Goal: Contribute content

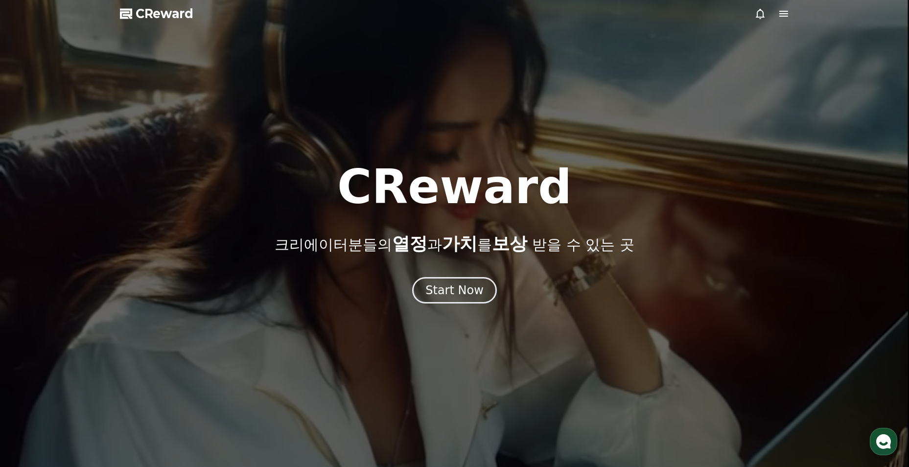
click at [445, 274] on div "CReward 크리에이터분들의 열정 과 가치 를 보상 받을 수 있는 곳 Start Now" at bounding box center [454, 234] width 909 height 140
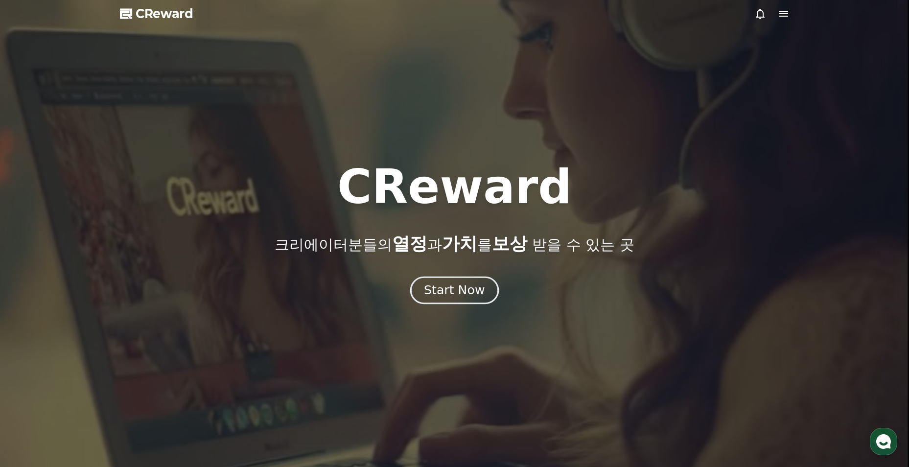
click at [460, 284] on div "Start Now" at bounding box center [454, 290] width 61 height 17
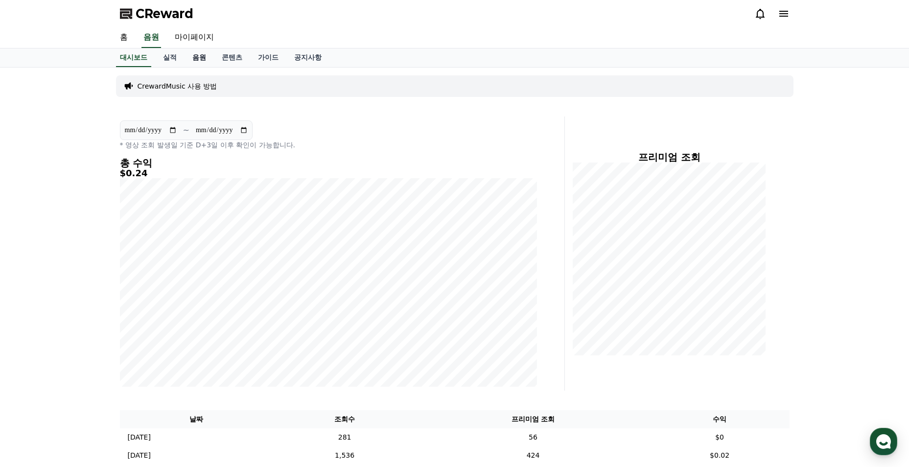
click at [205, 61] on link "음원" at bounding box center [199, 57] width 29 height 19
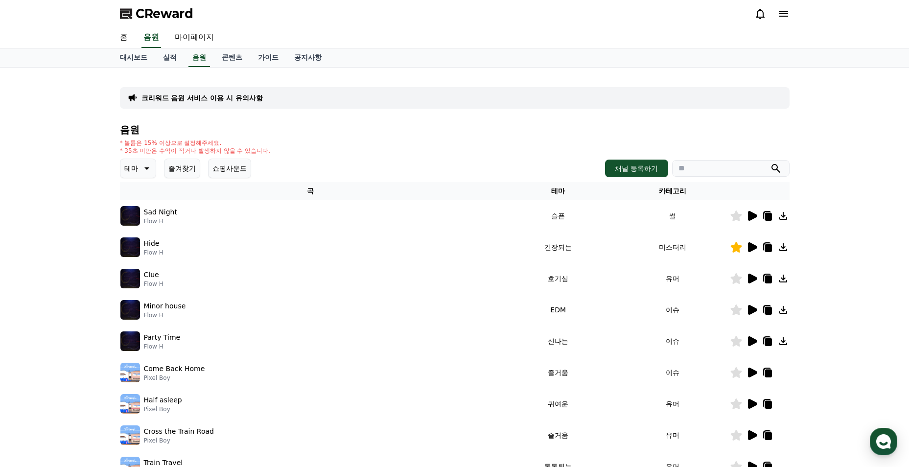
click at [181, 169] on button "즐겨찾기" at bounding box center [182, 169] width 36 height 20
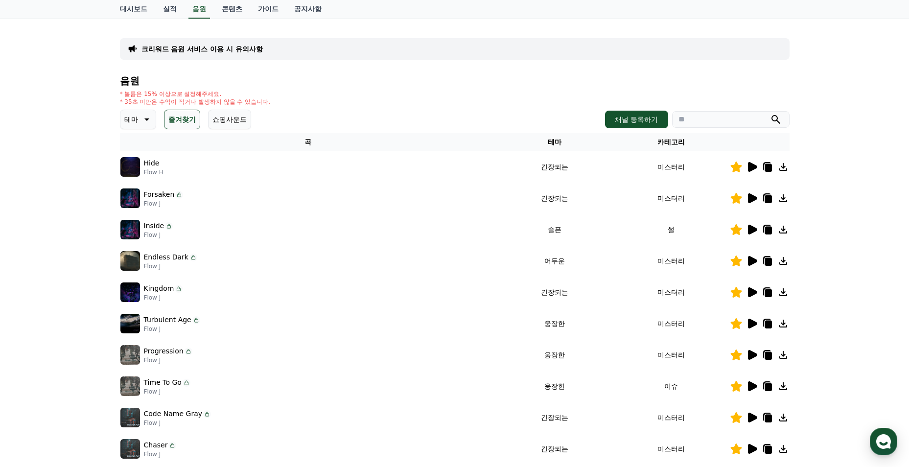
scroll to position [147, 0]
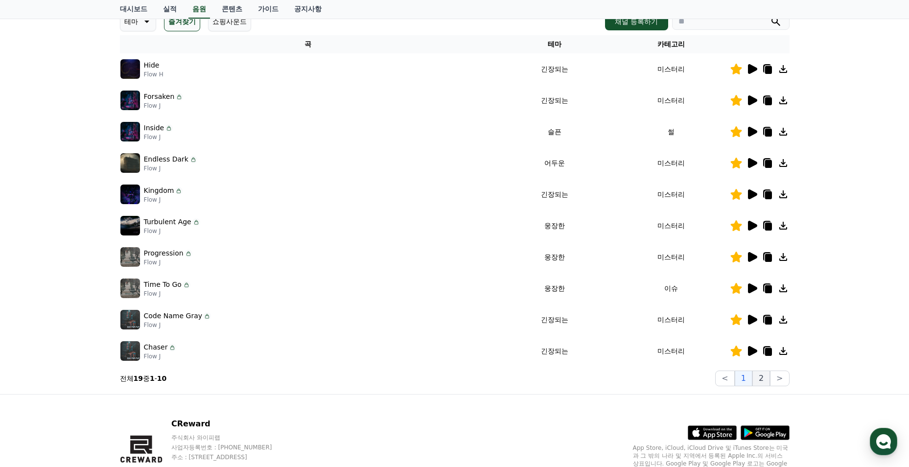
click at [761, 383] on button "2" at bounding box center [761, 379] width 18 height 16
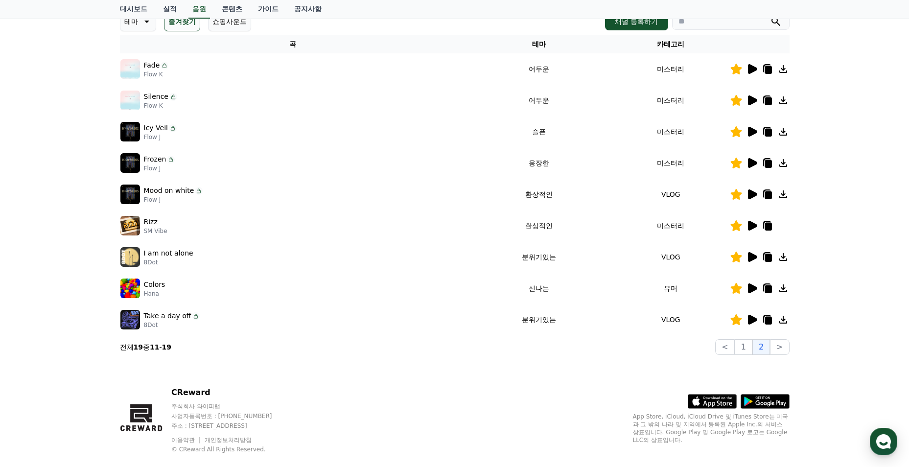
click at [781, 101] on icon at bounding box center [783, 100] width 12 height 12
drag, startPoint x: 765, startPoint y: 103, endPoint x: 664, endPoint y: 102, distance: 100.9
click at [766, 103] on icon at bounding box center [768, 101] width 7 height 8
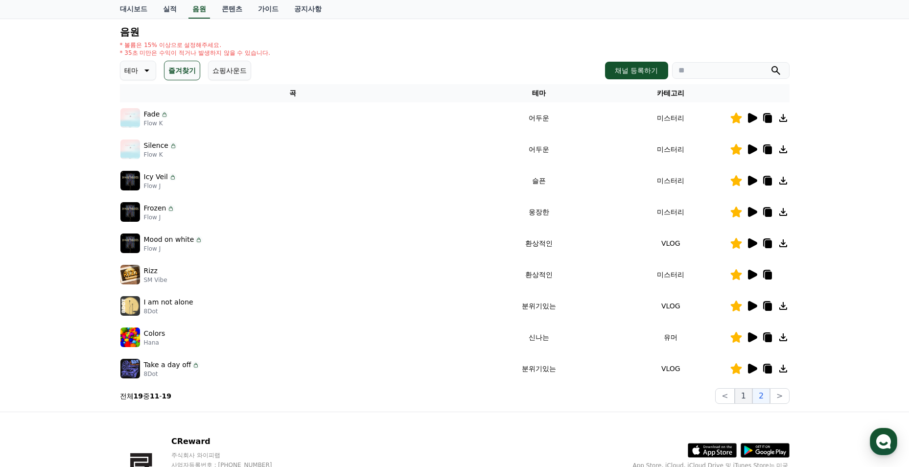
click at [749, 399] on button "1" at bounding box center [744, 396] width 18 height 16
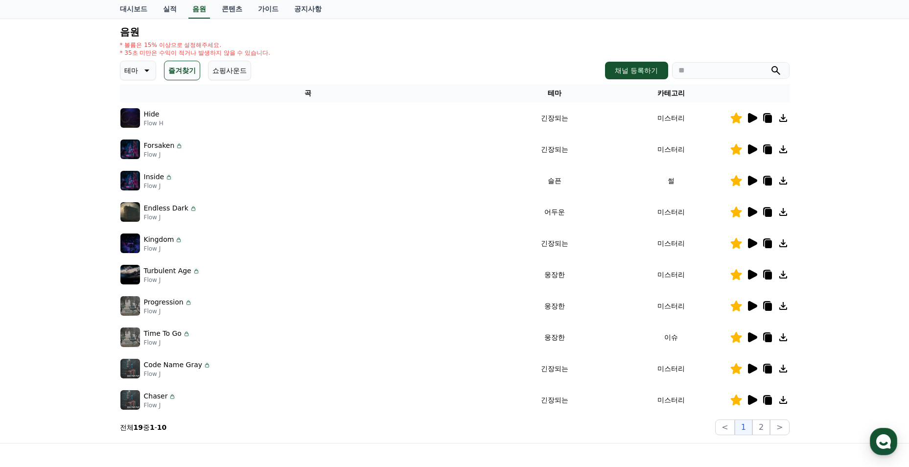
click at [765, 310] on icon at bounding box center [768, 306] width 12 height 12
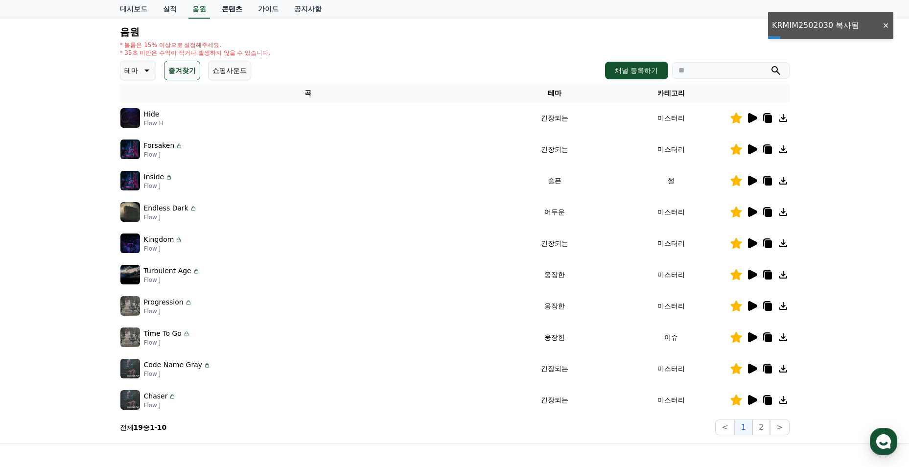
click at [220, 14] on link "콘텐츠" at bounding box center [232, 9] width 36 height 19
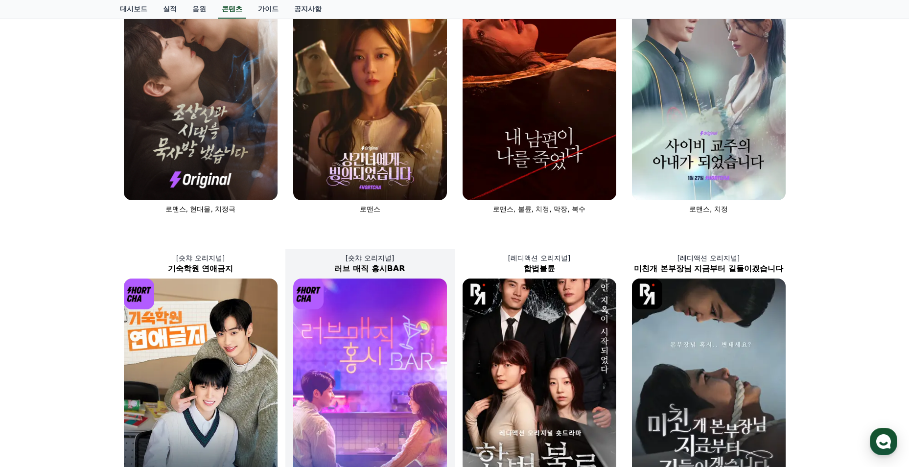
scroll to position [343, 0]
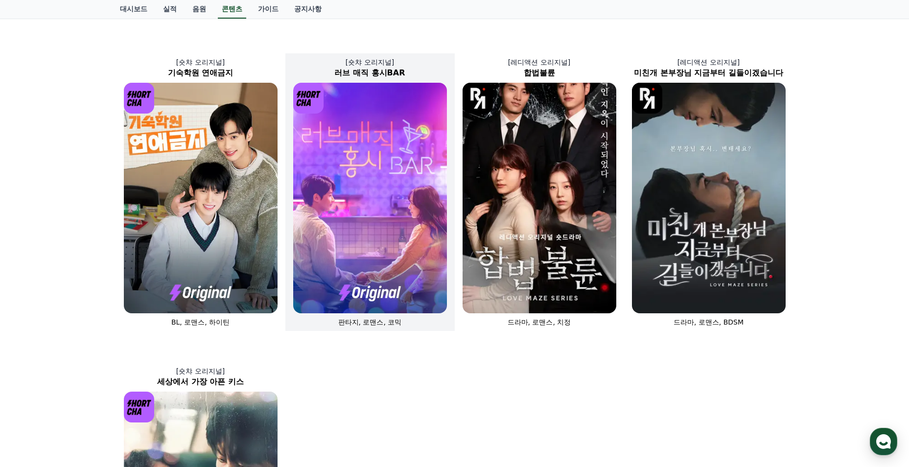
click at [397, 234] on img at bounding box center [370, 198] width 154 height 231
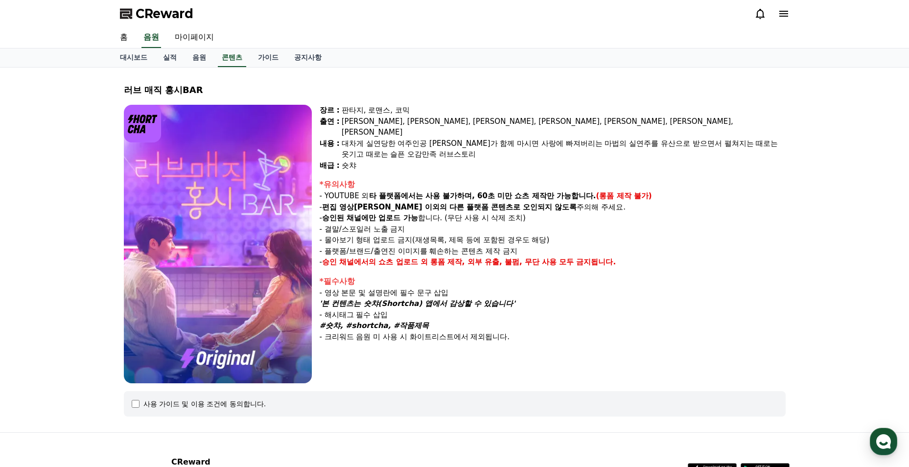
select select
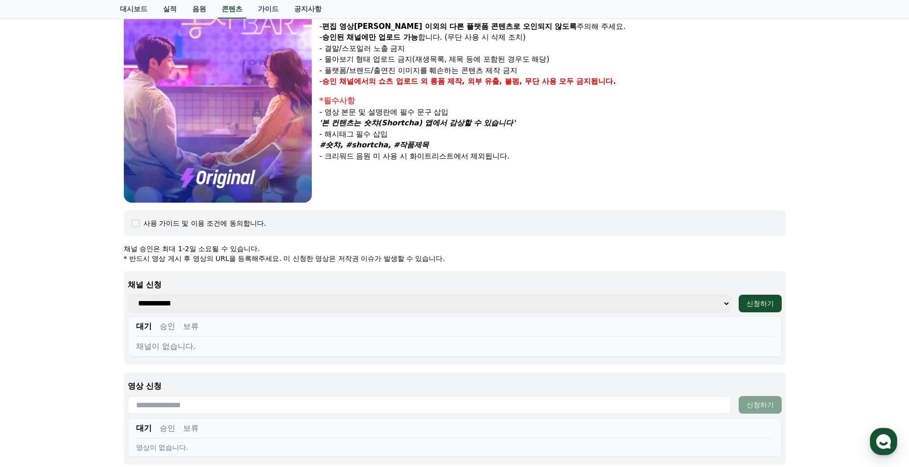
scroll to position [279, 0]
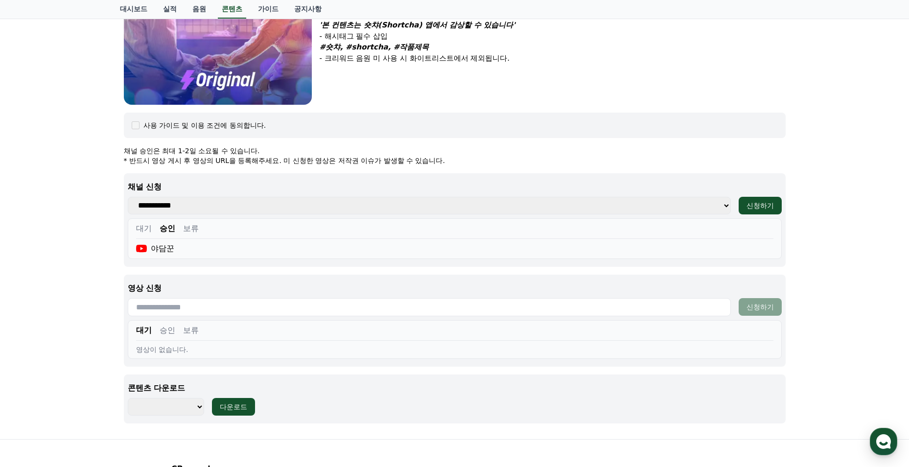
click at [291, 316] on input "text" at bounding box center [429, 307] width 603 height 18
click at [266, 305] on input "text" at bounding box center [429, 307] width 603 height 18
click at [547, 305] on input "text" at bounding box center [429, 307] width 603 height 18
paste input "**********"
type input "**********"
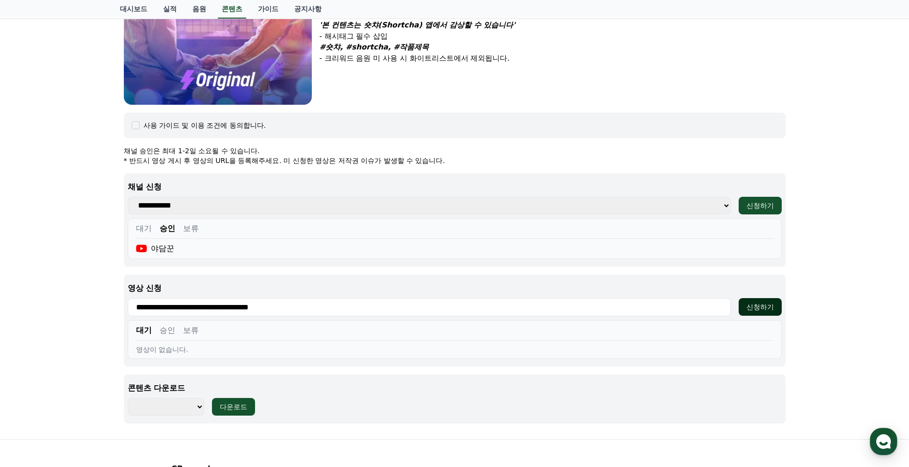
click at [757, 303] on div "신청하기" at bounding box center [760, 307] width 27 height 10
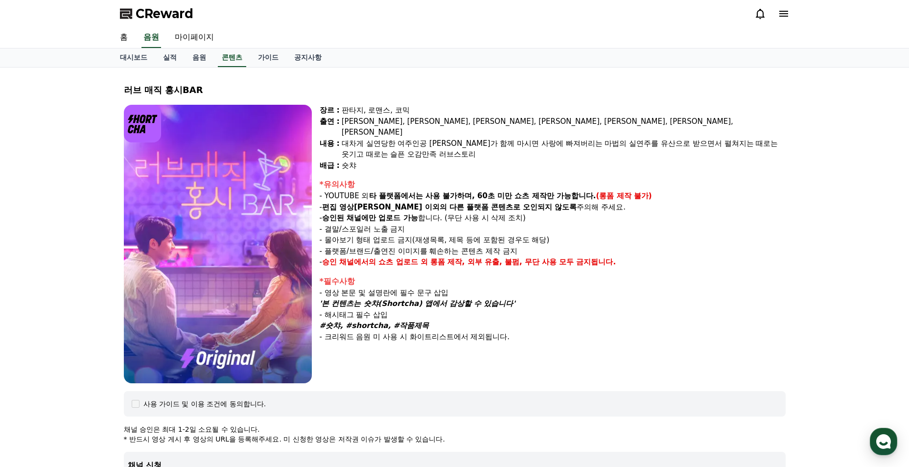
select select
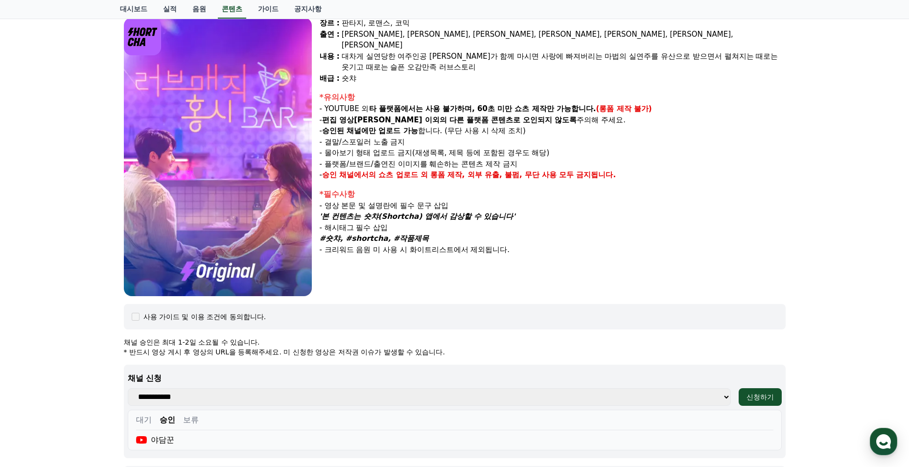
scroll to position [234, 0]
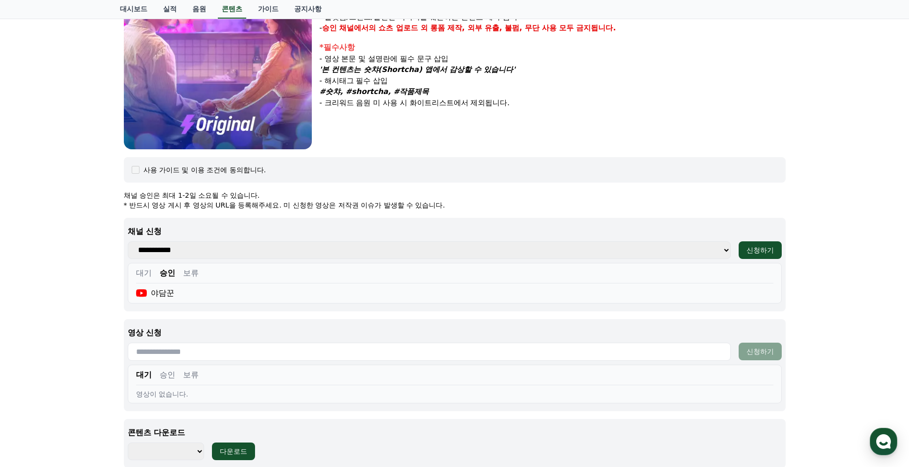
click at [391, 349] on input "text" at bounding box center [429, 352] width 603 height 18
paste input "**********"
type input "**********"
click at [768, 348] on div "신청하기" at bounding box center [760, 352] width 27 height 10
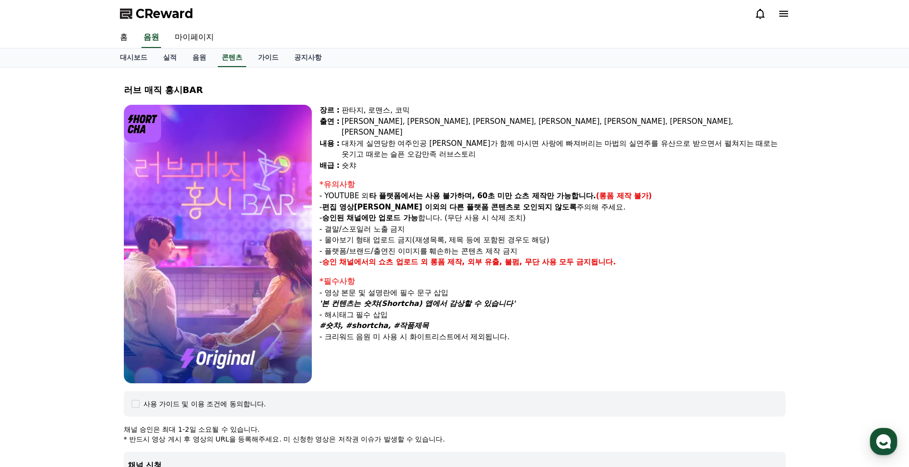
select select
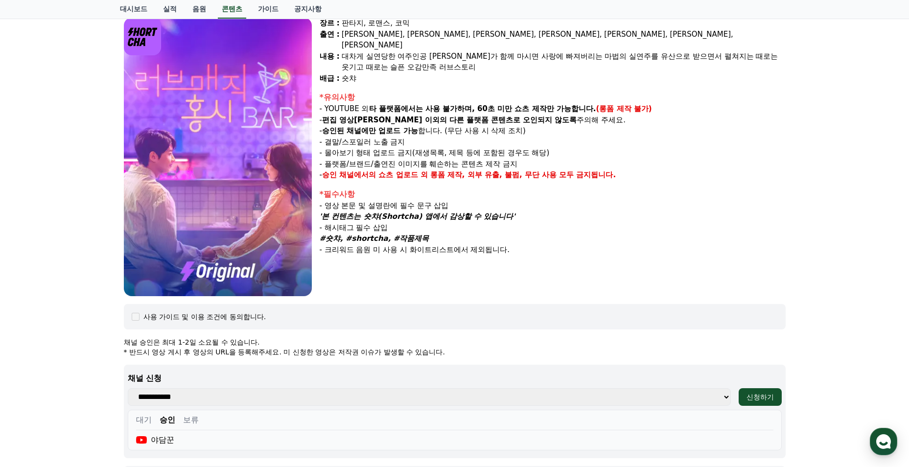
scroll to position [283, 0]
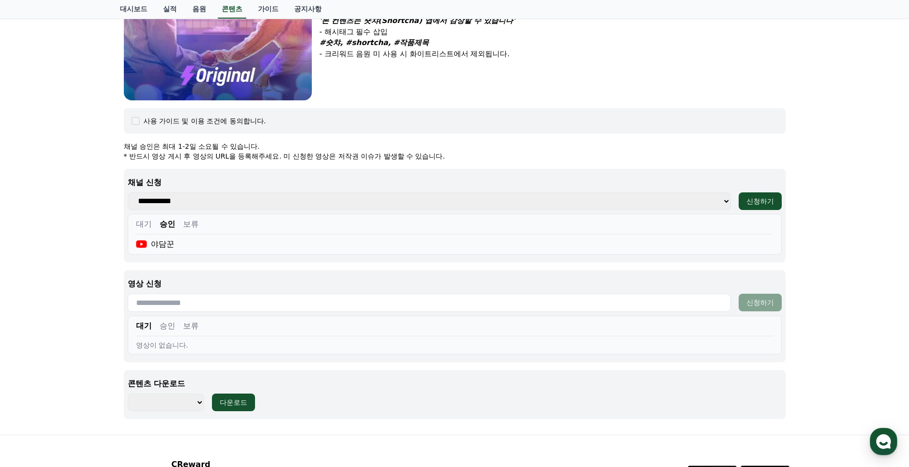
click at [315, 304] on input "text" at bounding box center [429, 303] width 603 height 18
paste input "**********"
type input "**********"
click at [746, 298] on button "신청하기" at bounding box center [760, 303] width 43 height 18
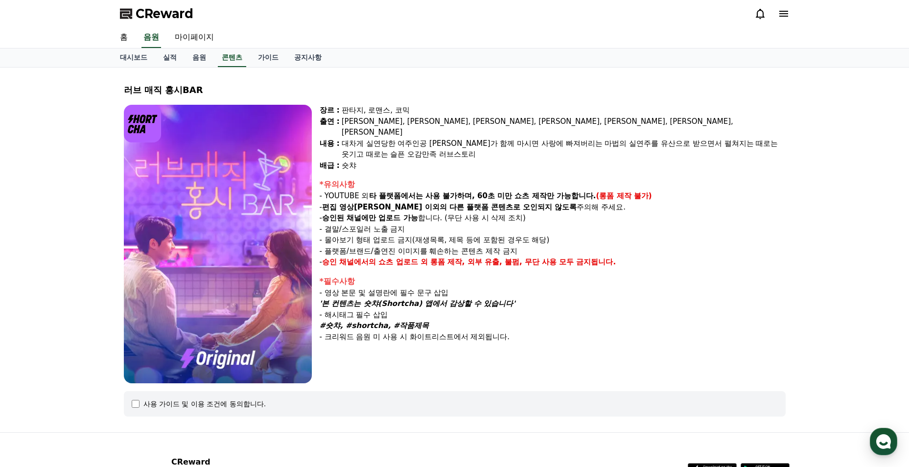
select select
